Goal: Information Seeking & Learning: Learn about a topic

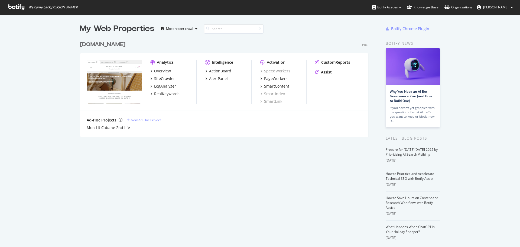
click at [105, 41] on div "[DOMAIN_NAME]" at bounding box center [103, 45] width 46 height 8
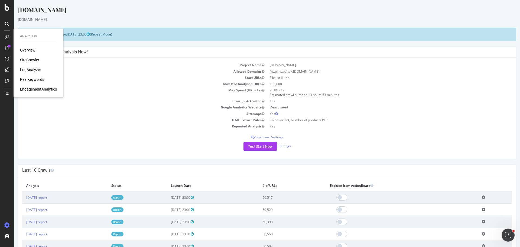
click at [31, 60] on div "SiteCrawler" at bounding box center [29, 59] width 19 height 5
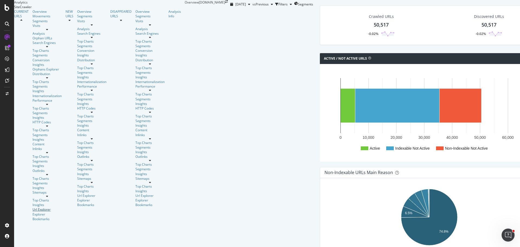
click at [33, 207] on div "Url Explorer" at bounding box center [47, 209] width 29 height 5
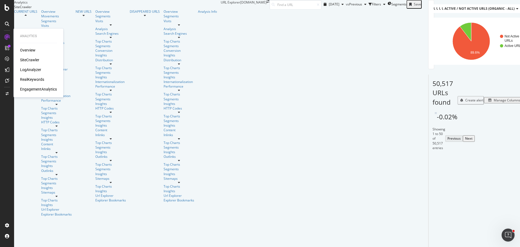
click at [30, 78] on div "RealKeywords" at bounding box center [32, 79] width 24 height 5
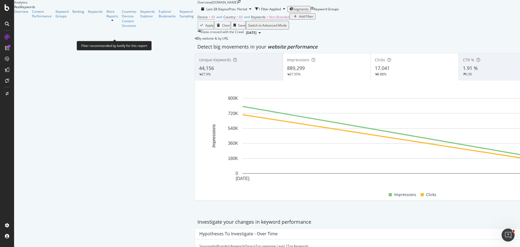
click at [239, 19] on span "All" at bounding box center [241, 17] width 4 height 5
click at [107, 43] on div "All" at bounding box center [101, 38] width 15 height 9
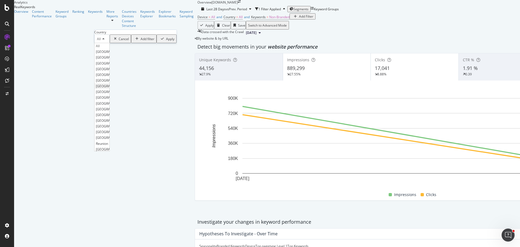
click at [109, 89] on div "[GEOGRAPHIC_DATA]" at bounding box center [102, 86] width 15 height 6
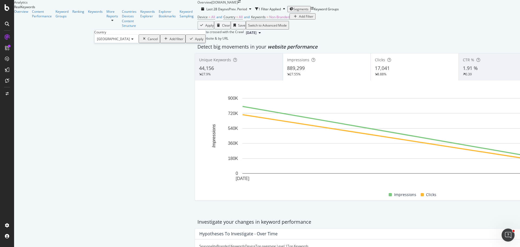
click at [195, 41] on div "Apply" at bounding box center [199, 39] width 8 height 5
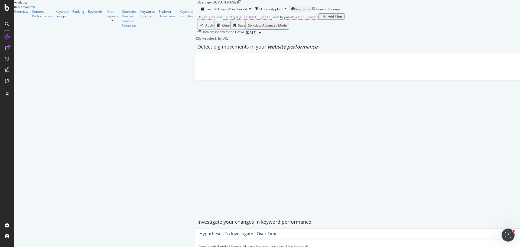
click at [140, 18] on div "Keywords Explorer" at bounding box center [147, 13] width 15 height 9
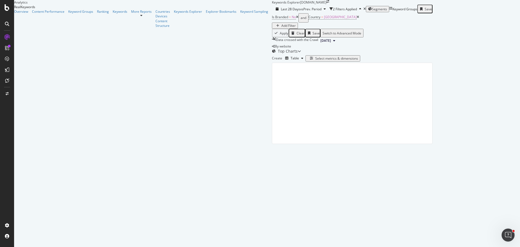
click at [281, 28] on div "Add Filter" at bounding box center [288, 25] width 14 height 5
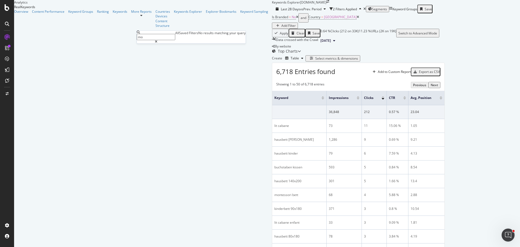
type input "m"
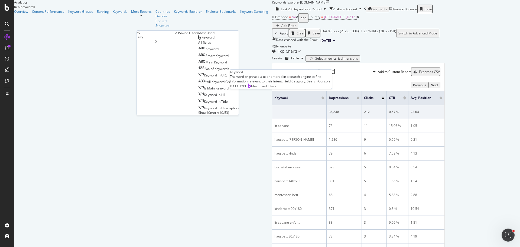
type input "key"
click at [202, 40] on span "Keyword" at bounding box center [208, 37] width 13 height 5
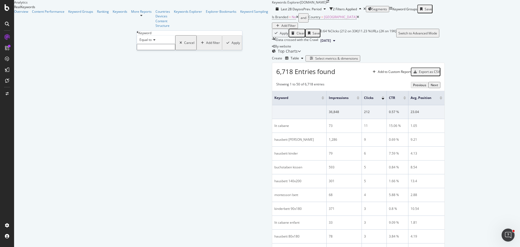
click at [167, 50] on input "text" at bounding box center [156, 47] width 38 height 6
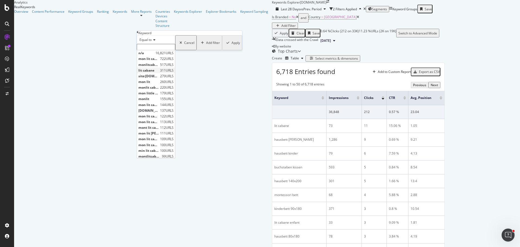
paste input "Hausbett 90x190"
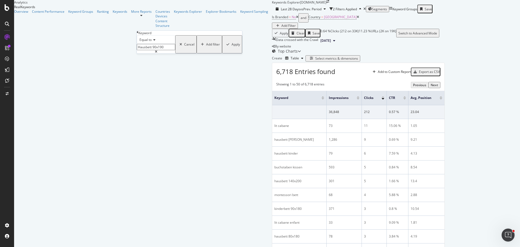
type input "Hausbett 90x190"
click at [232, 47] on div "Apply" at bounding box center [236, 44] width 8 height 5
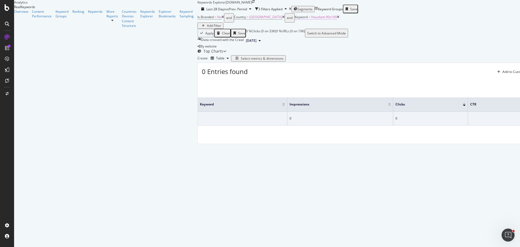
click at [311, 19] on span "Hausbett 90x190" at bounding box center [324, 17] width 26 height 5
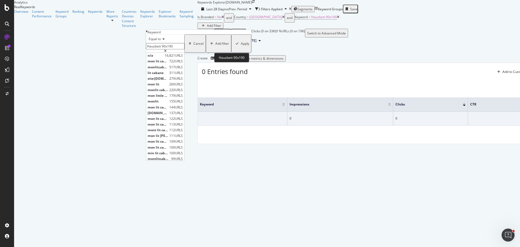
click at [181, 49] on input "Hausbett 90x190" at bounding box center [165, 46] width 38 height 6
drag, startPoint x: 181, startPoint y: 57, endPoint x: 174, endPoint y: 61, distance: 7.8
click at [174, 49] on input "Hausbett 90x190" at bounding box center [165, 46] width 38 height 6
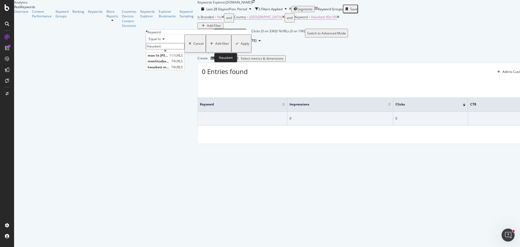
type input "Hausbett"
click at [184, 43] on div "Equal to" at bounding box center [165, 38] width 38 height 9
click at [202, 40] on div "Equal to Hausbett Hausbett Cancel Add filter Apply" at bounding box center [198, 43] width 105 height 18
click at [241, 46] on div "Apply" at bounding box center [245, 43] width 8 height 5
